Goal: Task Accomplishment & Management: Use online tool/utility

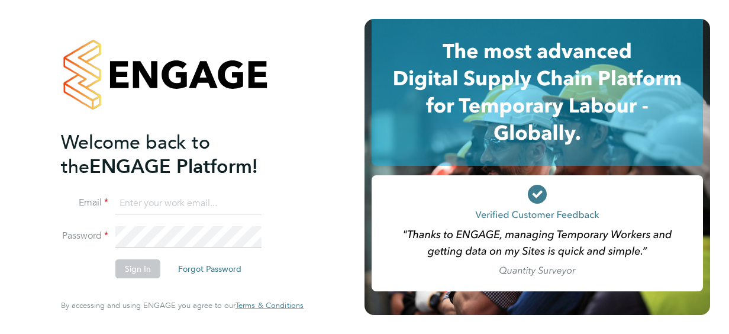
type input "debbie.farrell@justice.gov.uk"
click at [143, 276] on button "Sign In" at bounding box center [137, 268] width 45 height 19
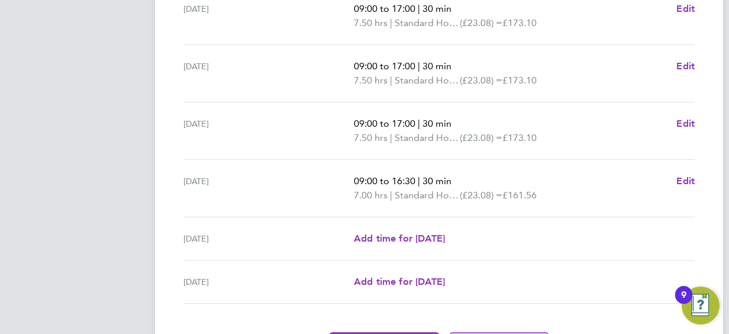
scroll to position [529, 0]
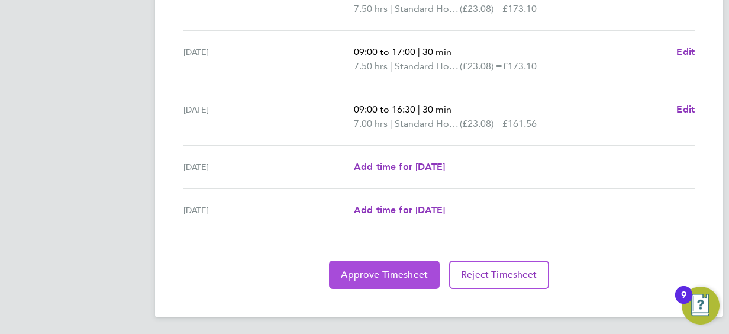
click at [407, 269] on span "Approve Timesheet" at bounding box center [384, 275] width 87 height 12
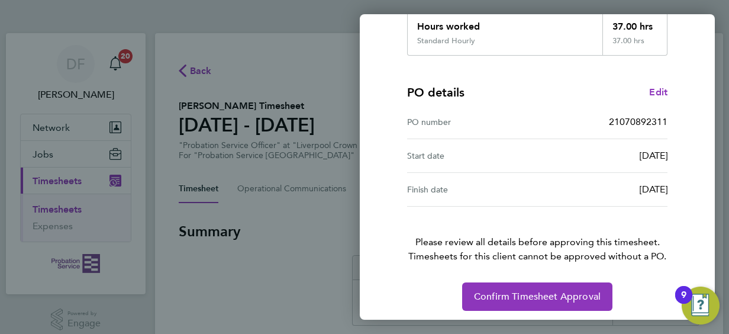
scroll to position [232, 0]
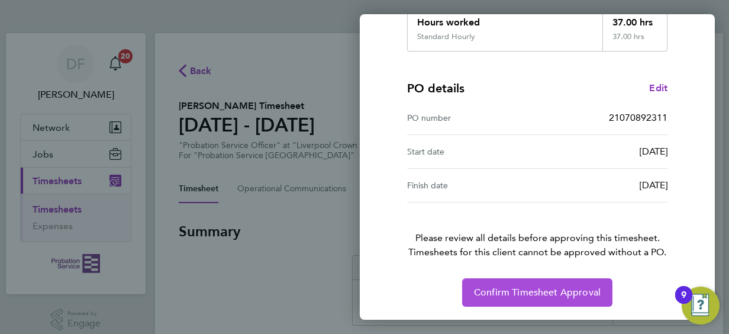
click at [536, 292] on span "Confirm Timesheet Approval" at bounding box center [537, 292] width 127 height 12
